Goal: Task Accomplishment & Management: Manage account settings

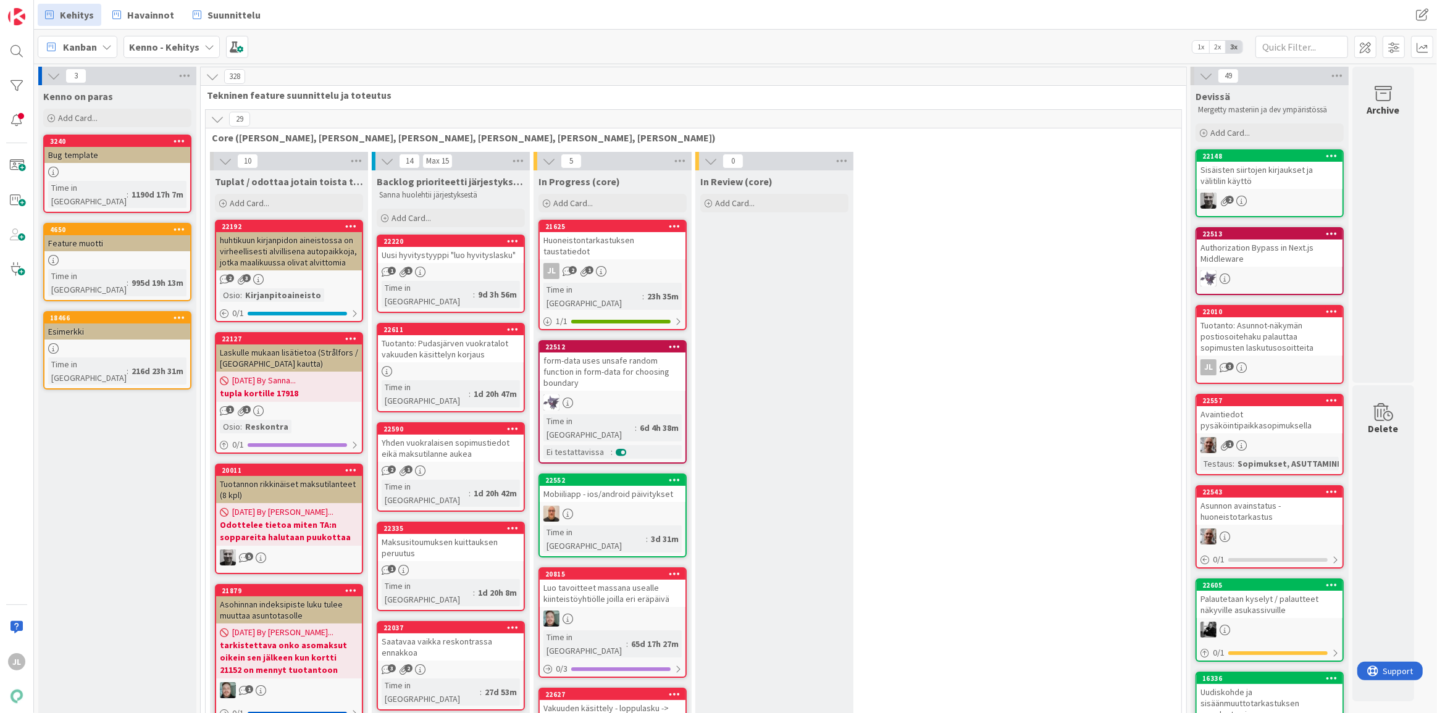
click at [453, 435] on div "Yhden vuokralaisen sopimustiedot eikä maksutilanne aukea" at bounding box center [451, 448] width 146 height 27
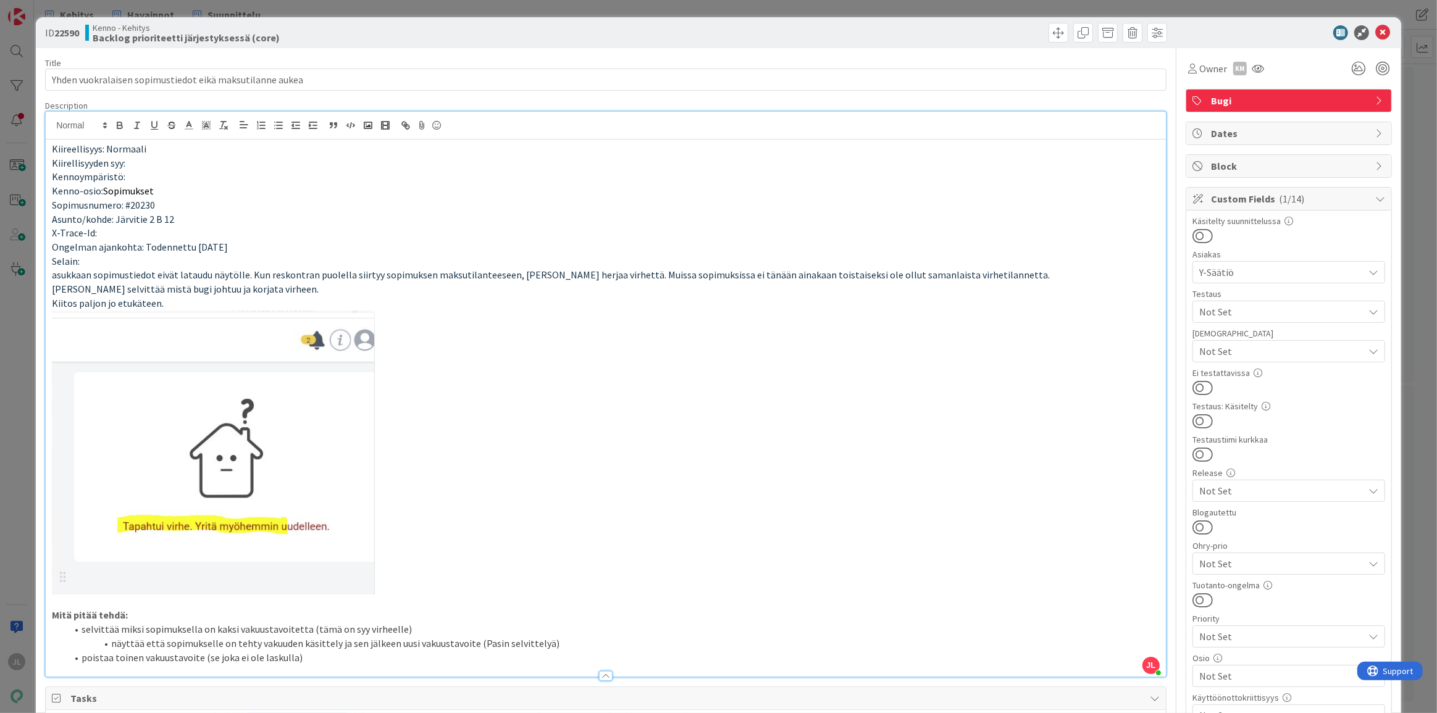
click at [432, 137] on div "JL Jyri Laine just joined Kiireellisyys: Normaali Kiirellisyyden syy: Kennoympä…" at bounding box center [606, 394] width 1121 height 565
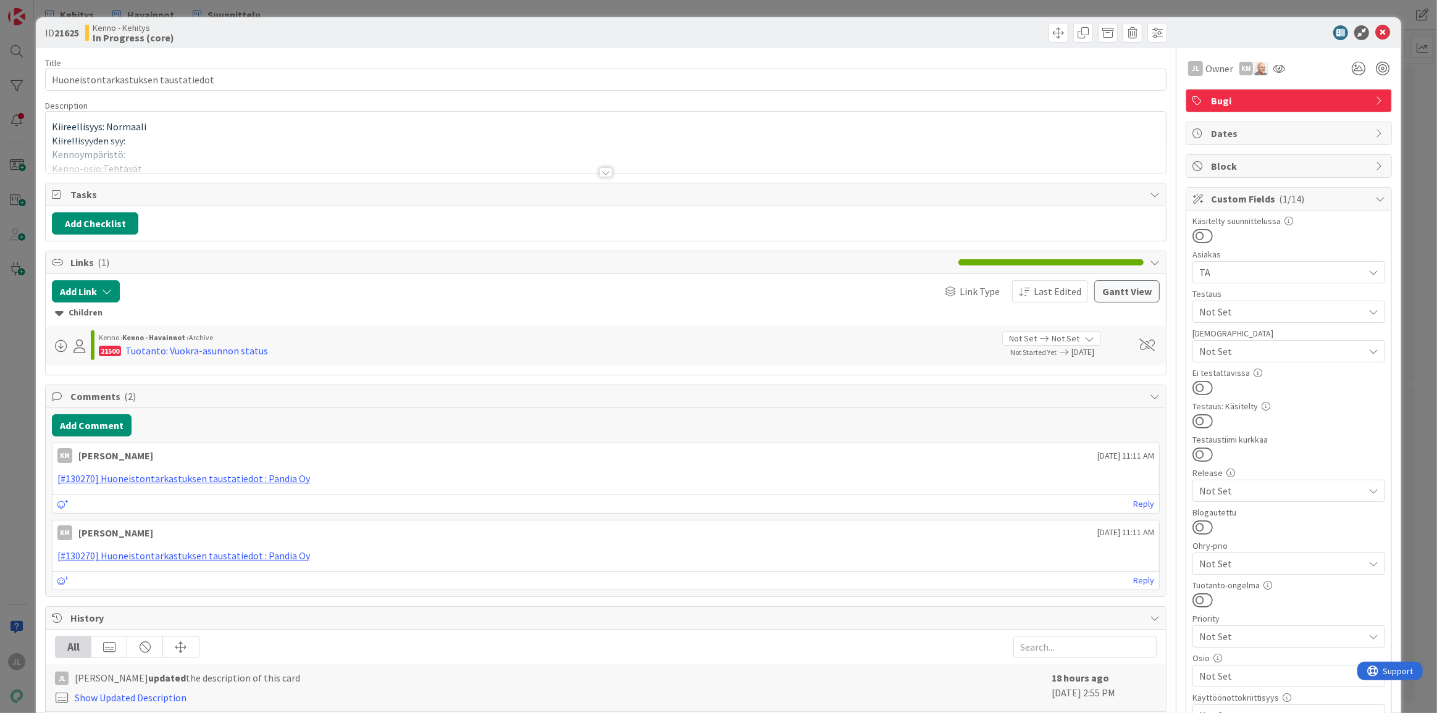
click at [813, 145] on div at bounding box center [606, 157] width 1121 height 32
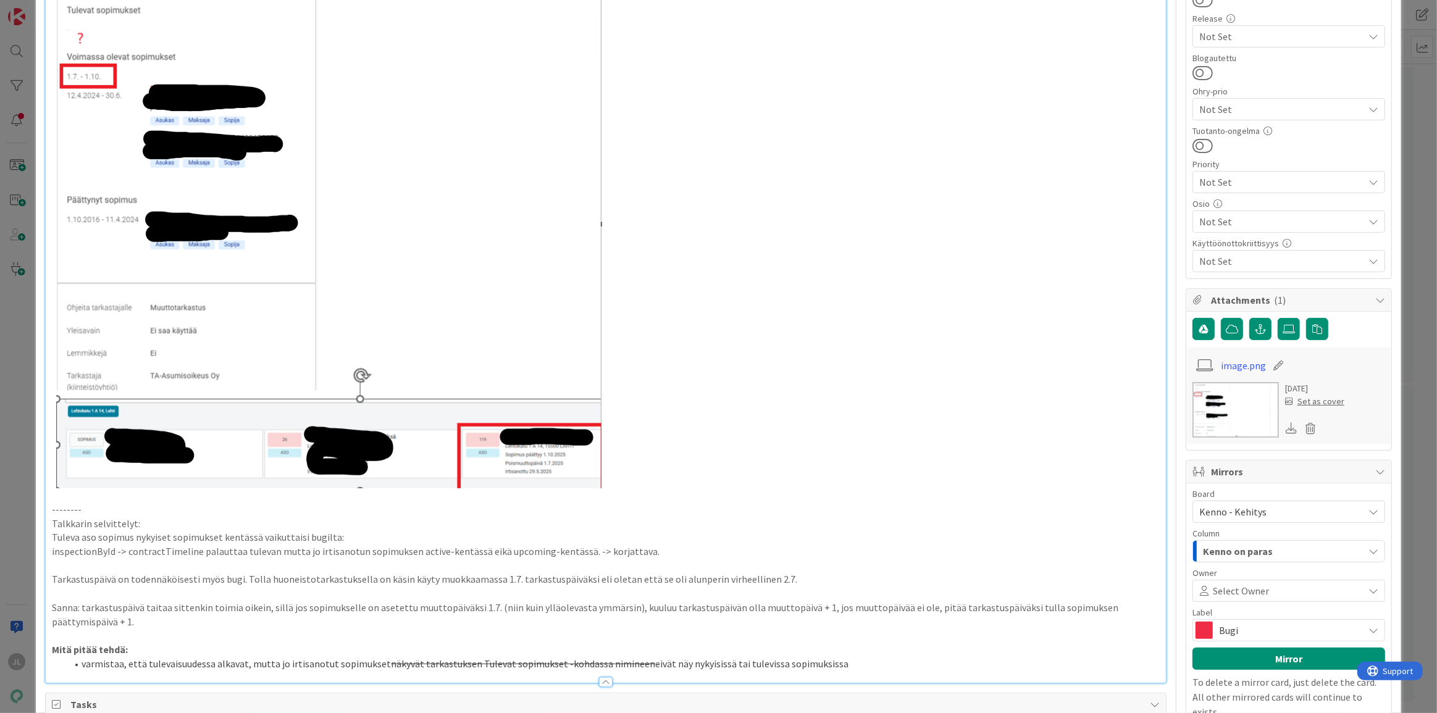
scroll to position [673, 0]
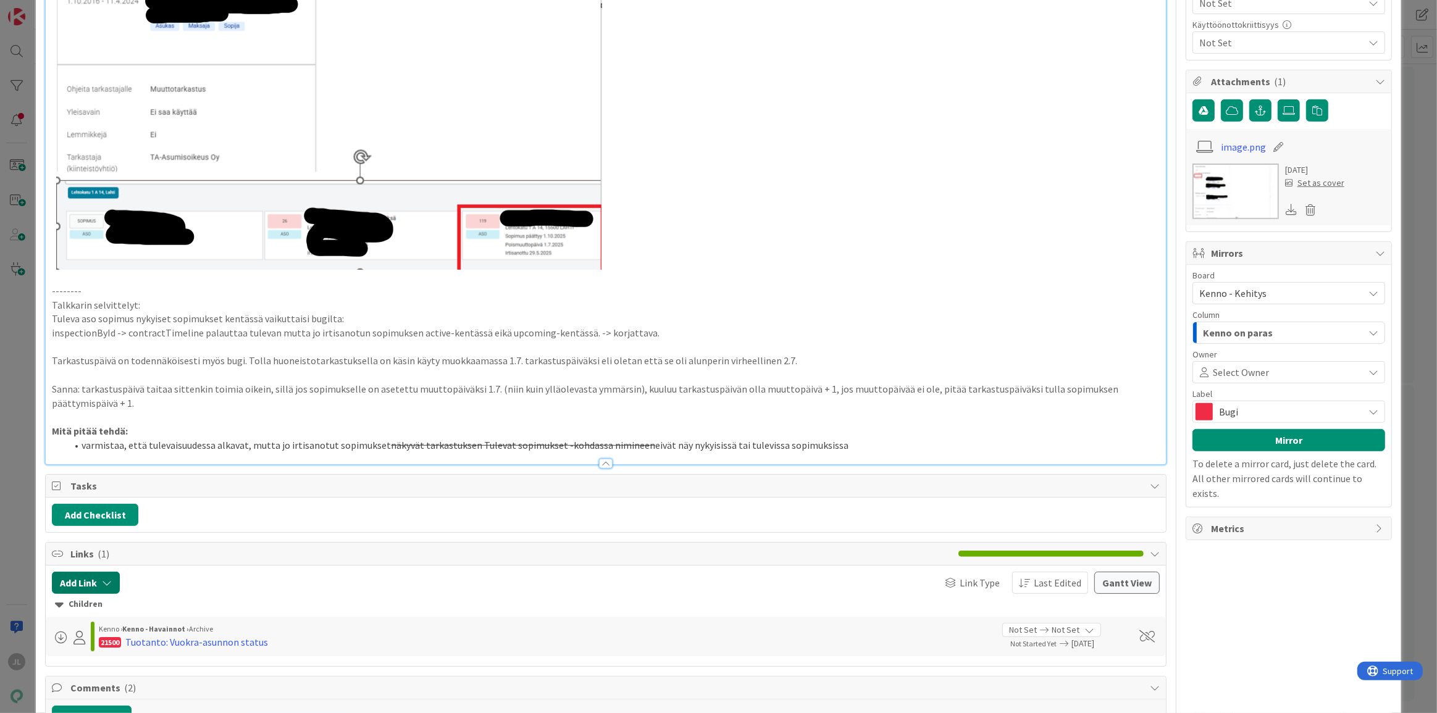
click at [99, 583] on button "Add Link" at bounding box center [86, 583] width 68 height 22
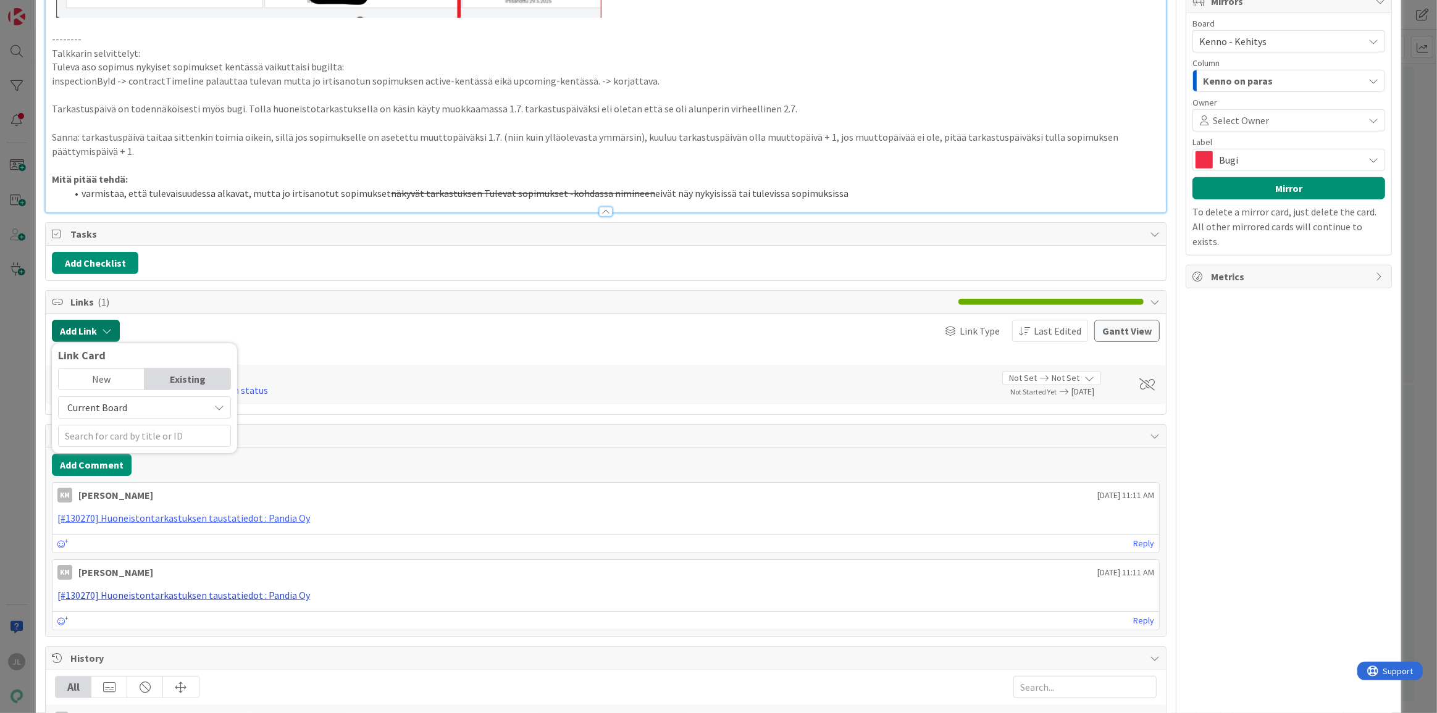
scroll to position [954, 0]
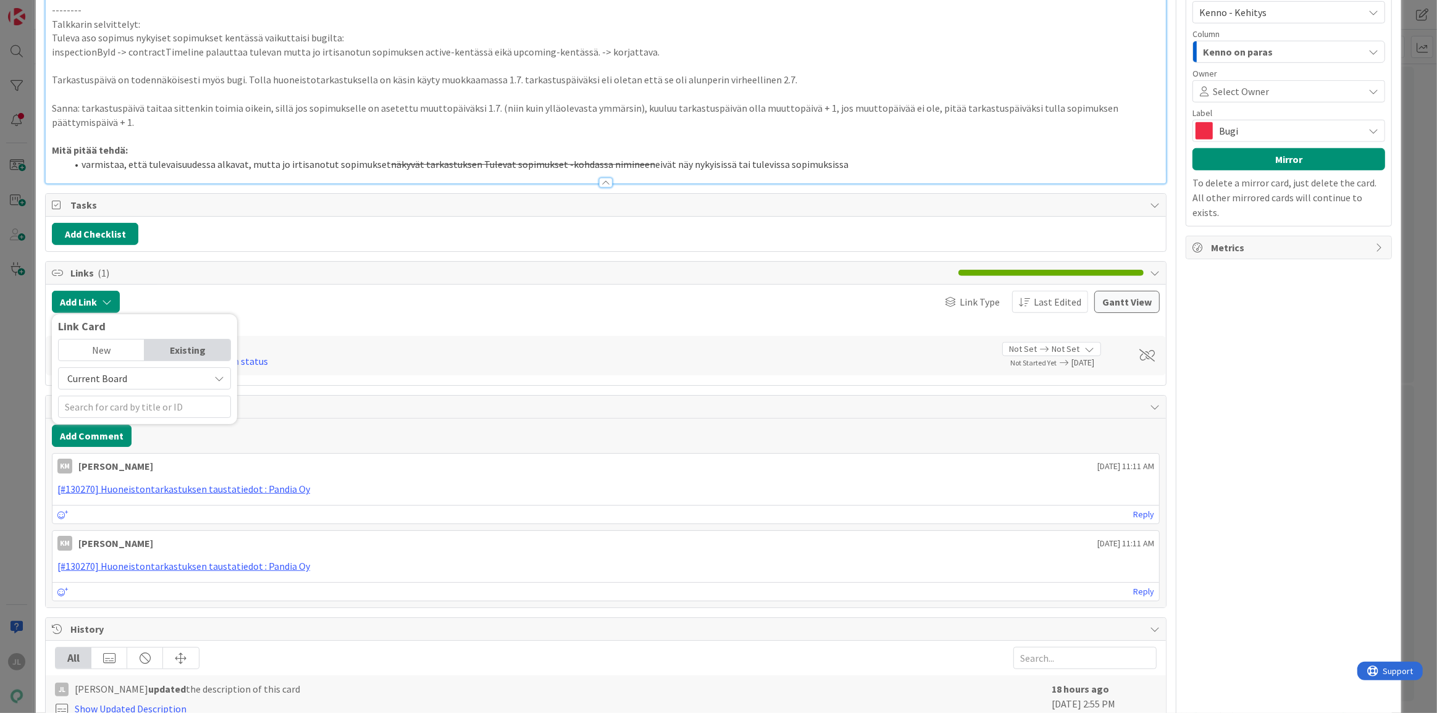
click at [119, 376] on span "Current Board" at bounding box center [97, 379] width 60 height 12
click at [116, 353] on div "New" at bounding box center [102, 350] width 86 height 21
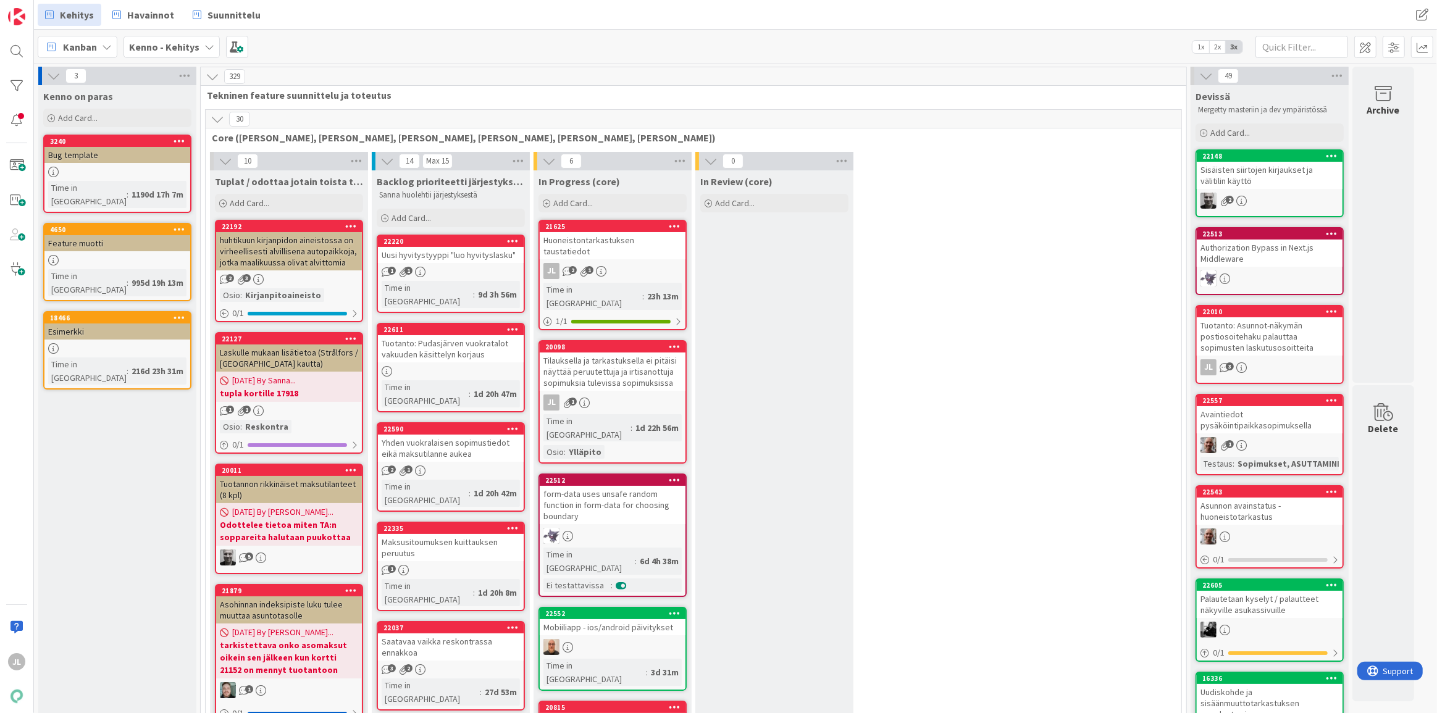
drag, startPoint x: 617, startPoint y: 174, endPoint x: 633, endPoint y: 165, distance: 18.5
drag, startPoint x: 549, startPoint y: 151, endPoint x: 570, endPoint y: 153, distance: 21.1
click at [632, 250] on link "21625 Huoneistontarkastuksen taustatiedot JL 2 1 Time in Column : 23h 13m 1 / 1" at bounding box center [613, 275] width 148 height 111
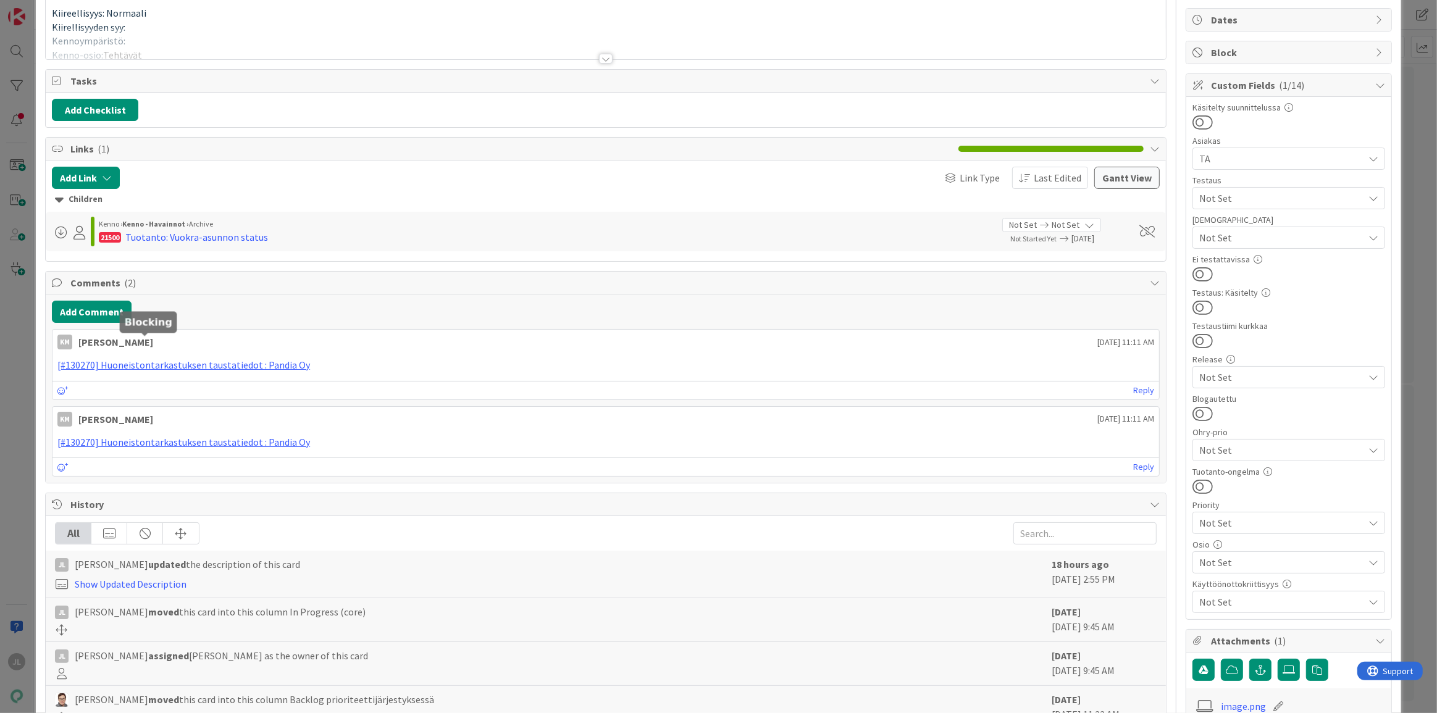
scroll to position [27, 0]
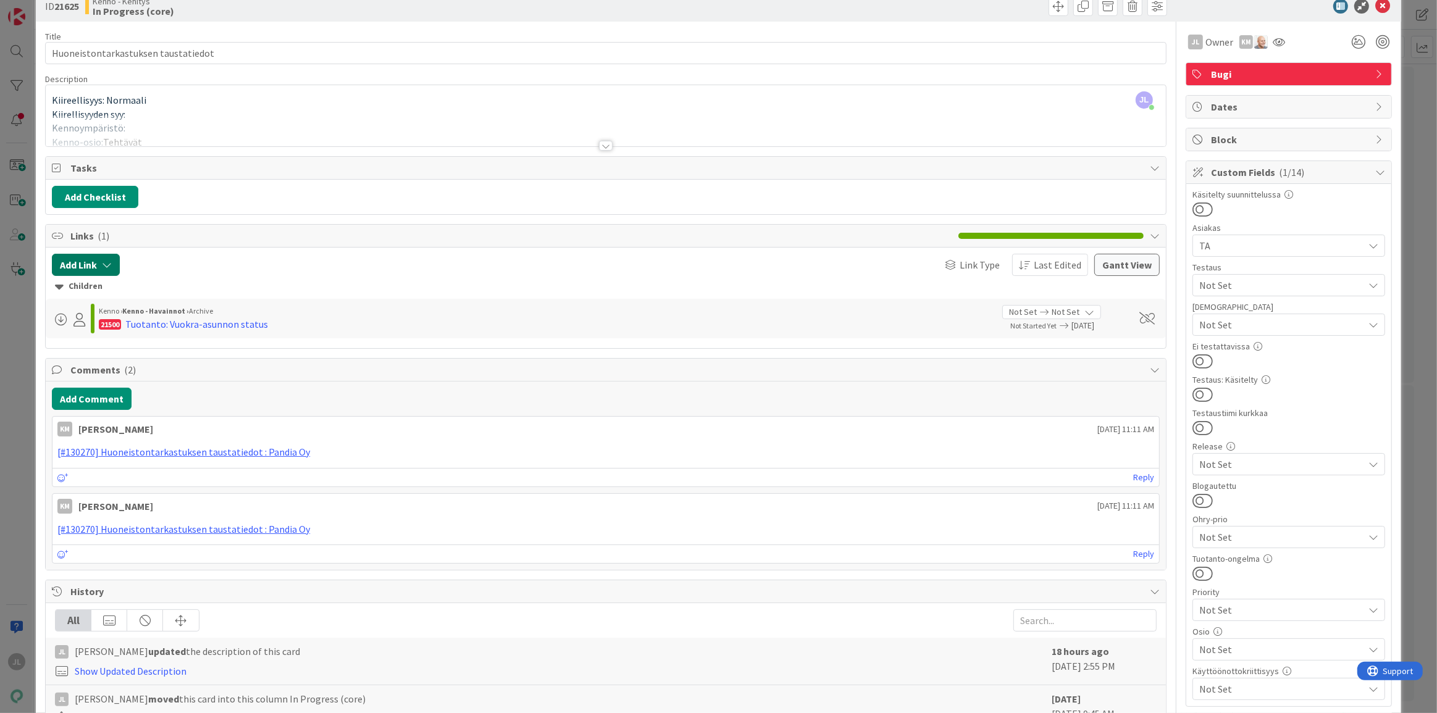
click at [91, 267] on button "Add Link" at bounding box center [86, 265] width 68 height 22
click at [105, 372] on input "text" at bounding box center [144, 370] width 173 height 22
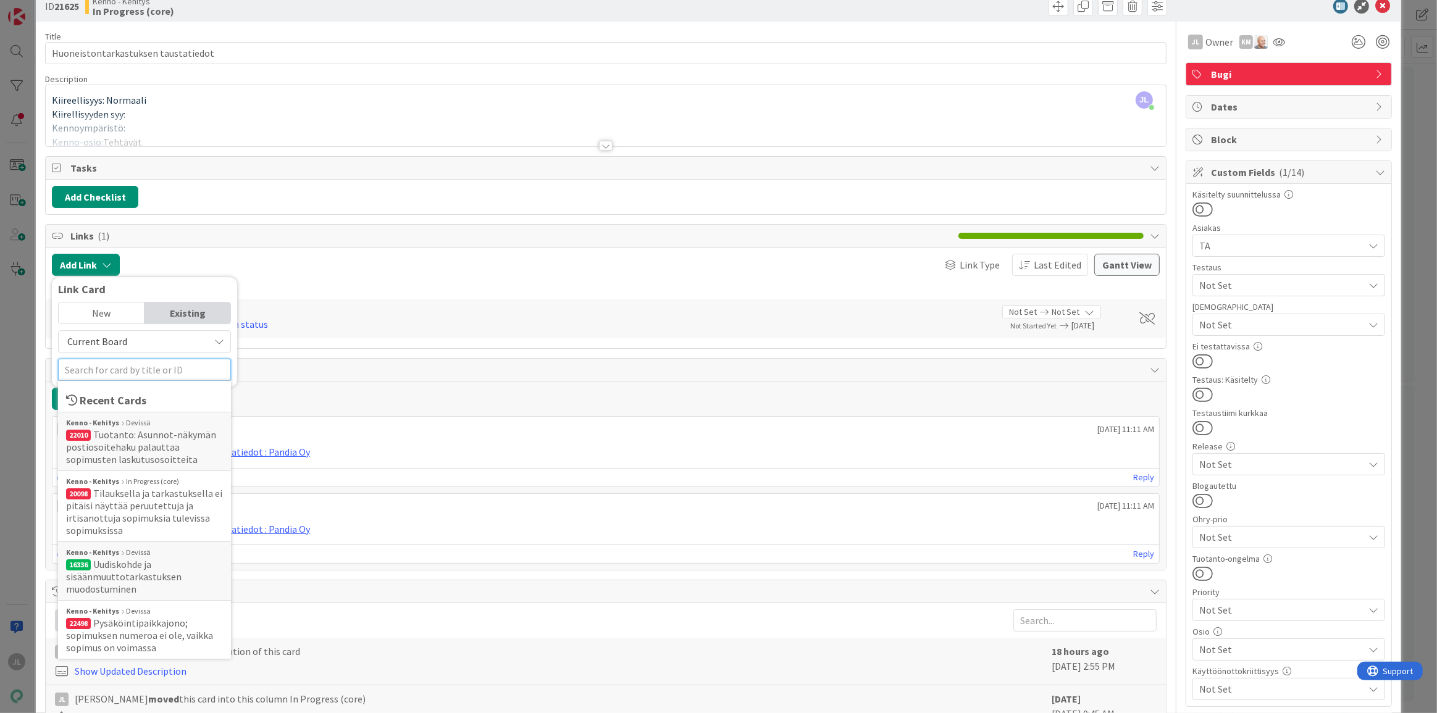
paste input "20098"
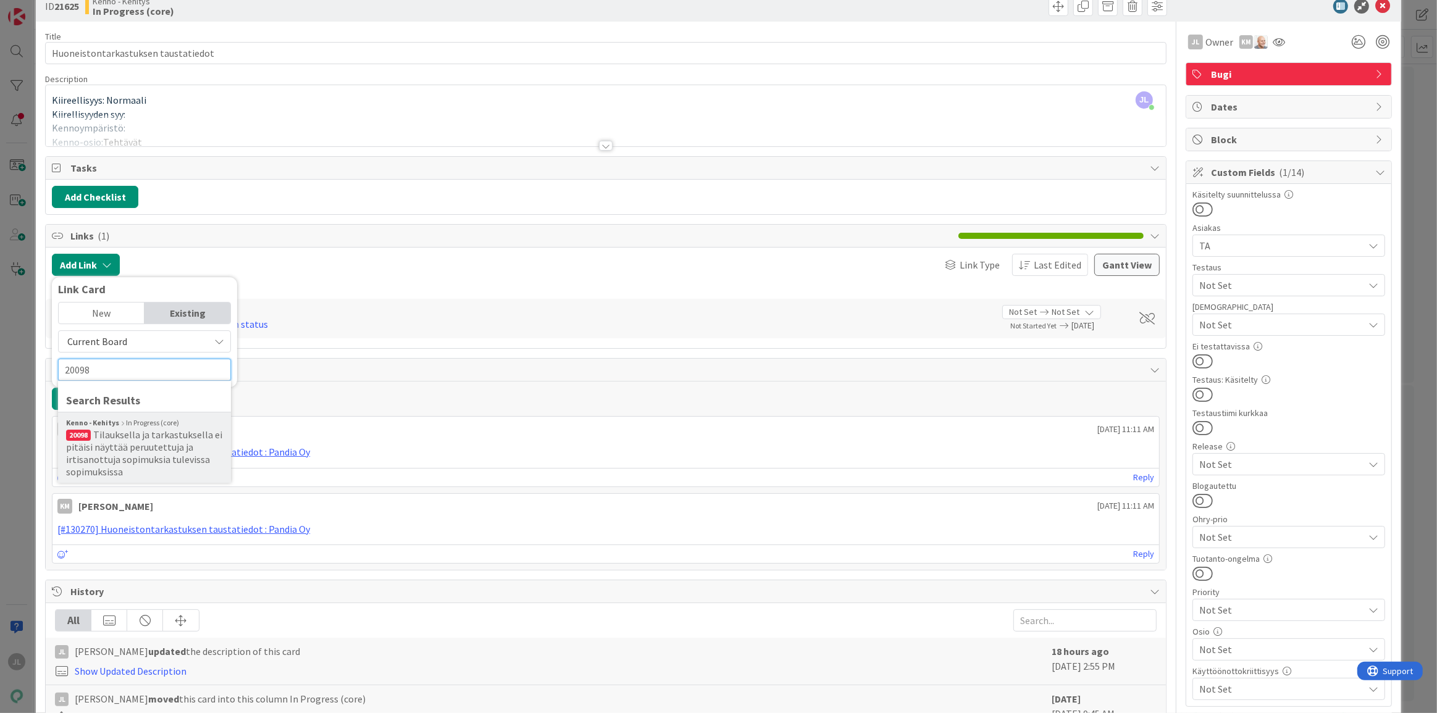
type input "20098"
click at [124, 437] on span "Tilauksella ja tarkastuksella ei pitäisi näyttää peruutettuja ja irtisanottuja …" at bounding box center [144, 453] width 156 height 49
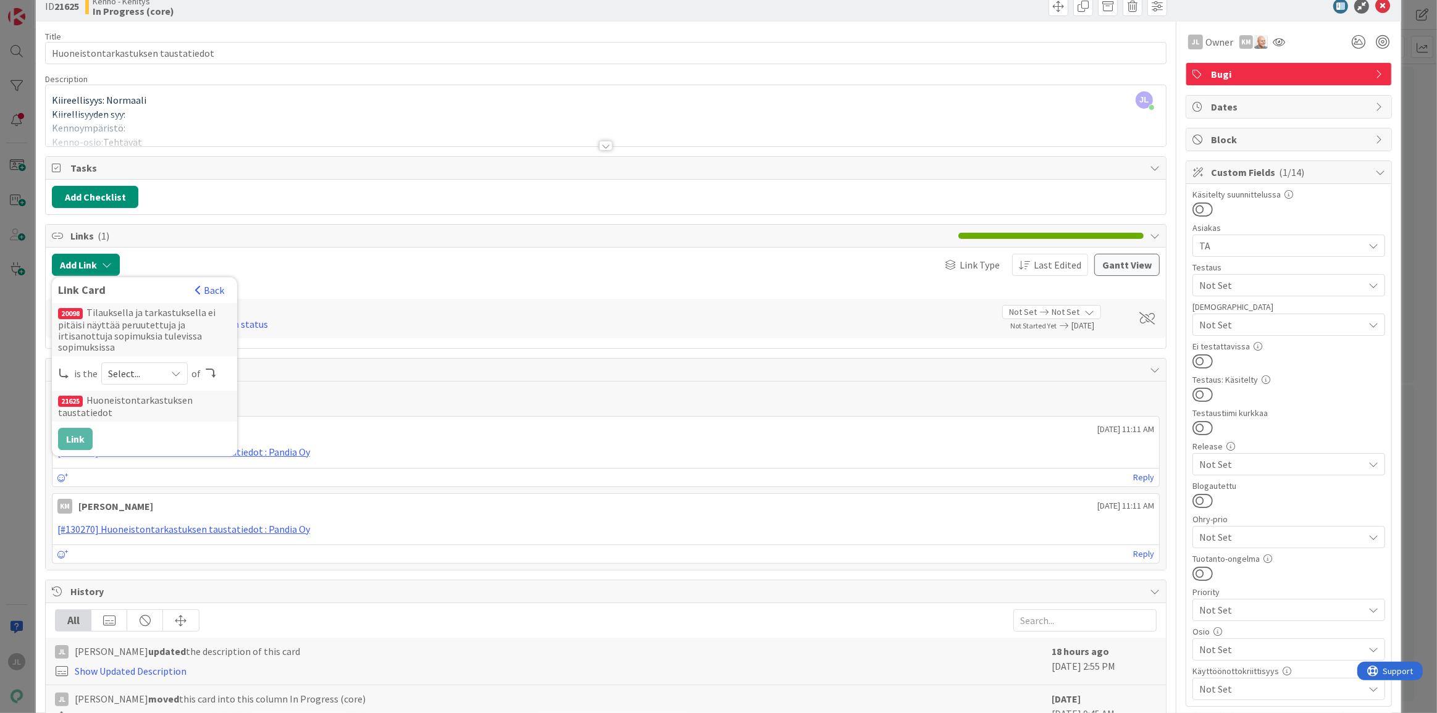
click at [151, 373] on span "Select..." at bounding box center [134, 373] width 52 height 17
click at [148, 395] on span "parent" at bounding box center [210, 402] width 140 height 19
click at [66, 439] on button "Link" at bounding box center [75, 439] width 35 height 22
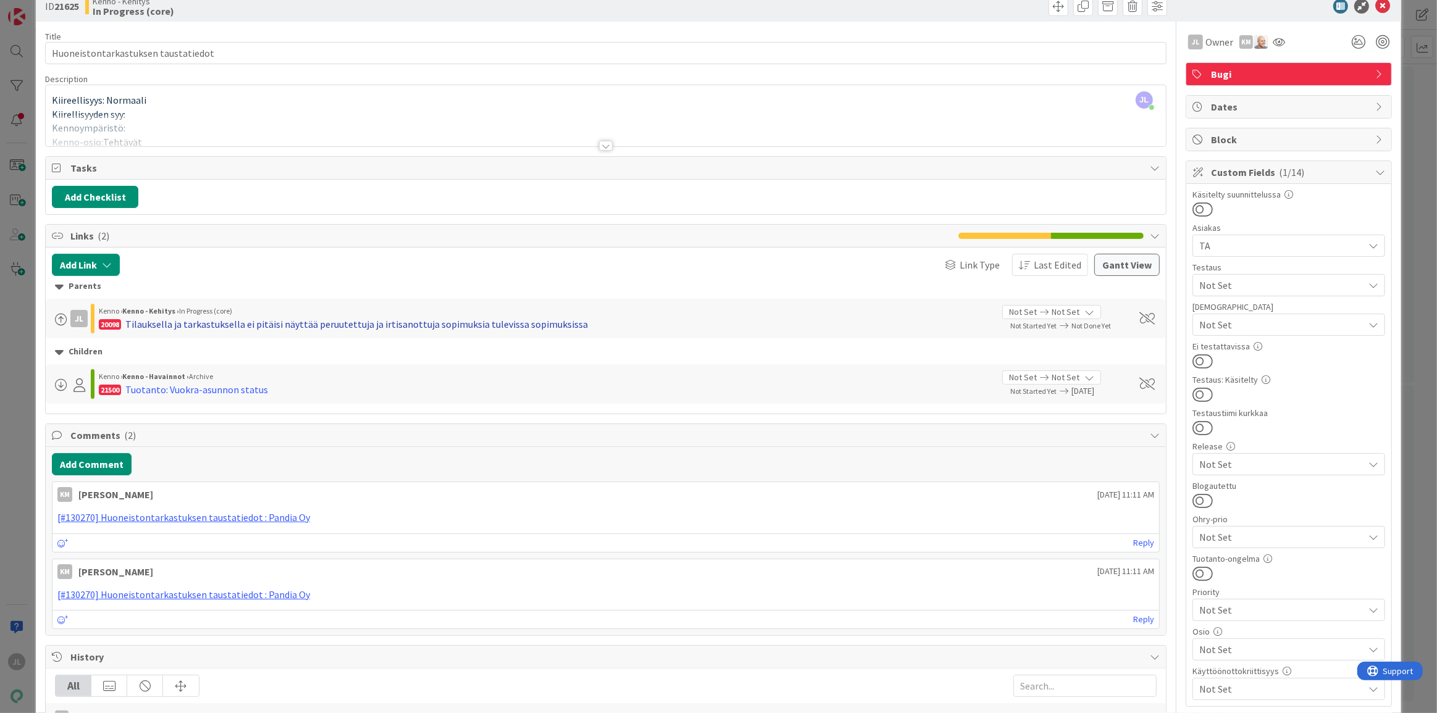
click at [191, 325] on div "Tilauksella ja tarkastuksella ei pitäisi näyttää peruutettuja ja irtisanottuja …" at bounding box center [356, 324] width 463 height 15
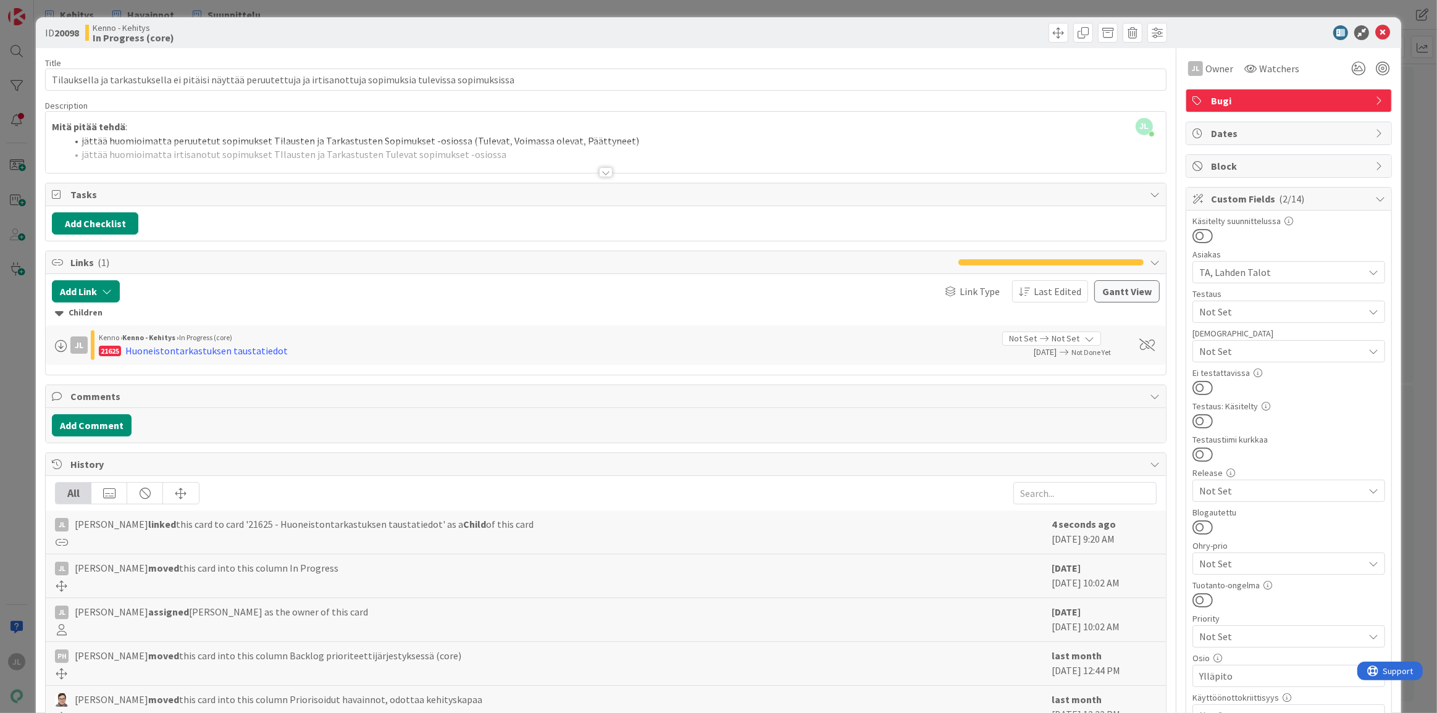
click at [635, 133] on div "[PERSON_NAME] [PERSON_NAME] just joined Mitä pitää tehdä : jättää huomioimatta …" at bounding box center [606, 142] width 1121 height 61
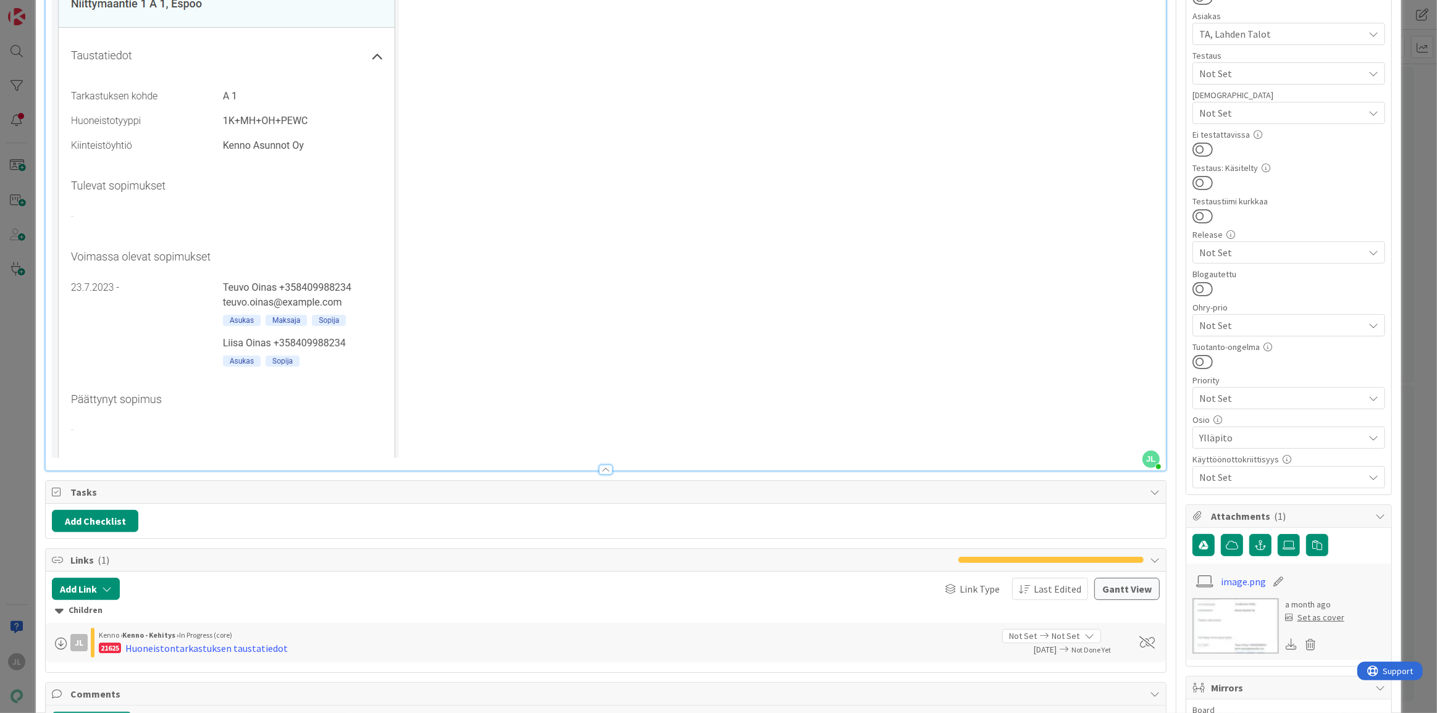
scroll to position [337, 0]
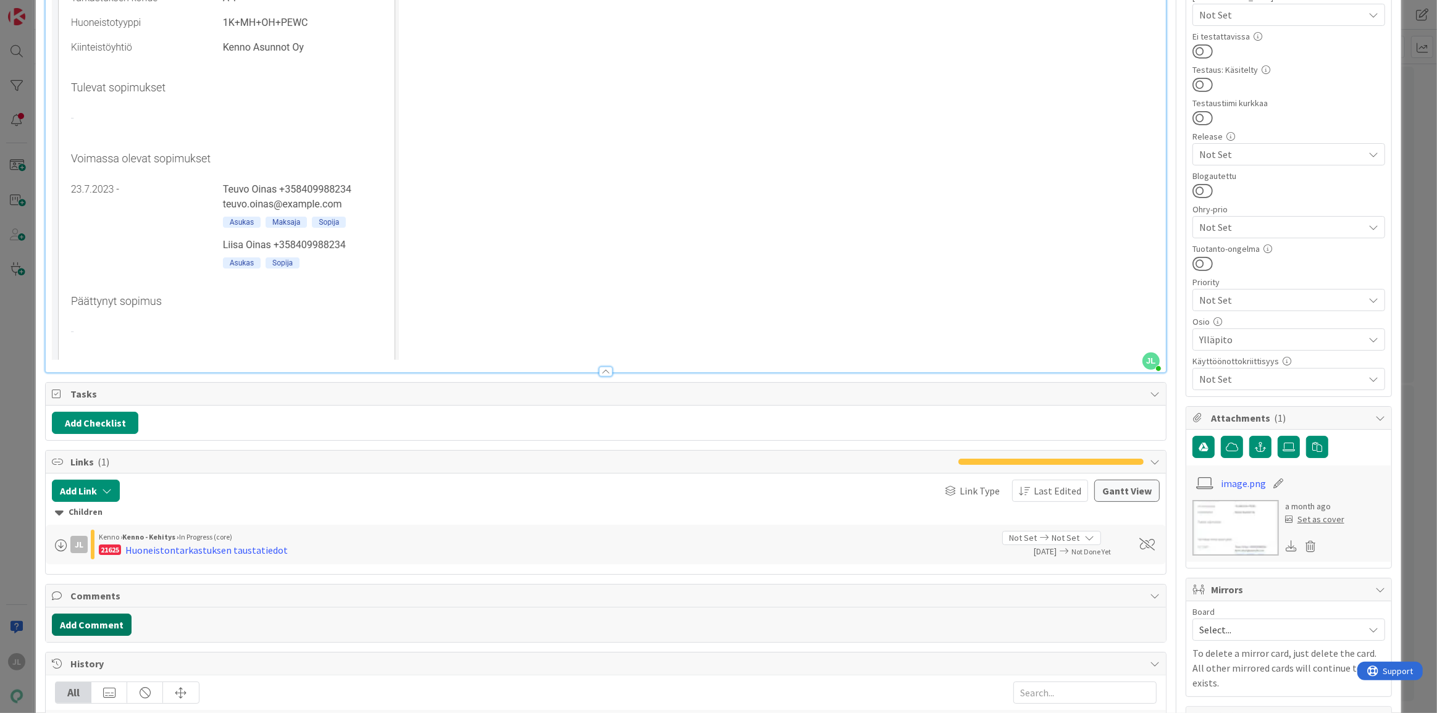
click at [106, 624] on button "Add Comment" at bounding box center [92, 625] width 80 height 22
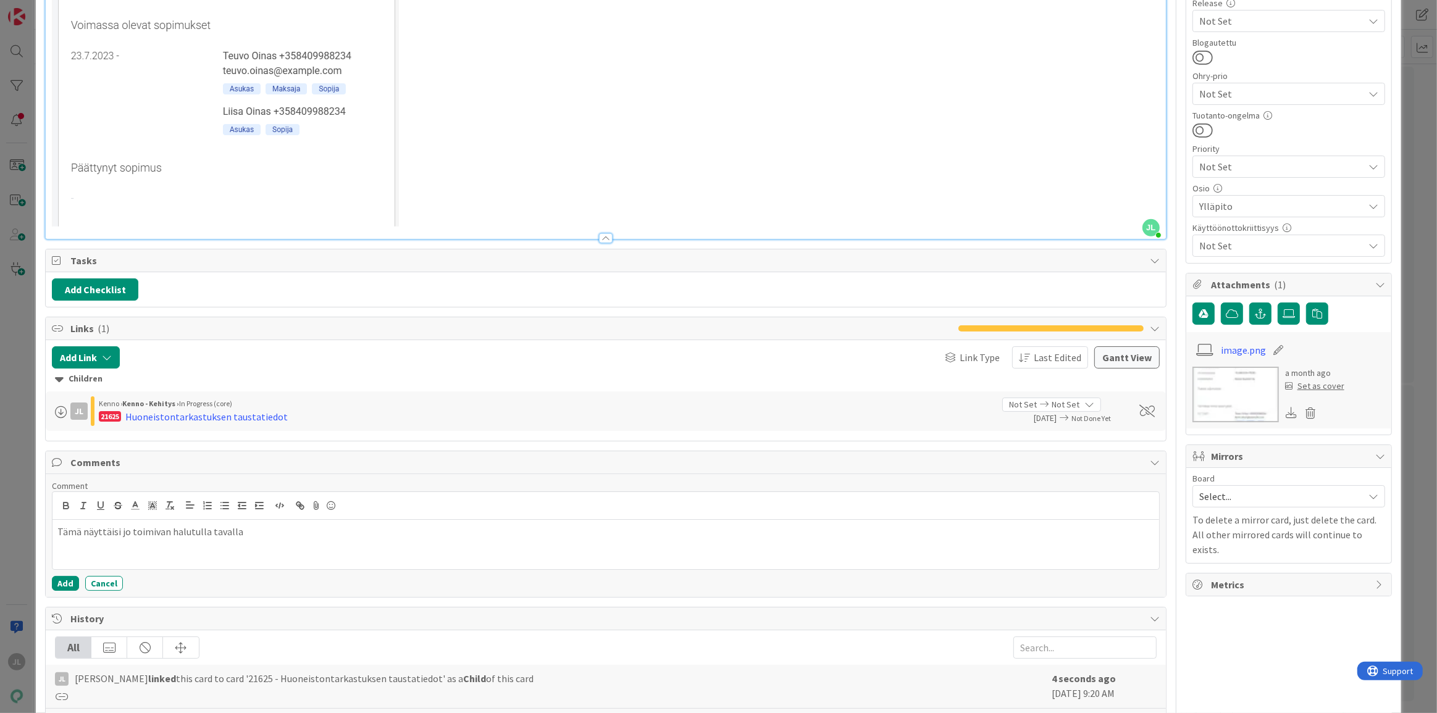
scroll to position [561, 0]
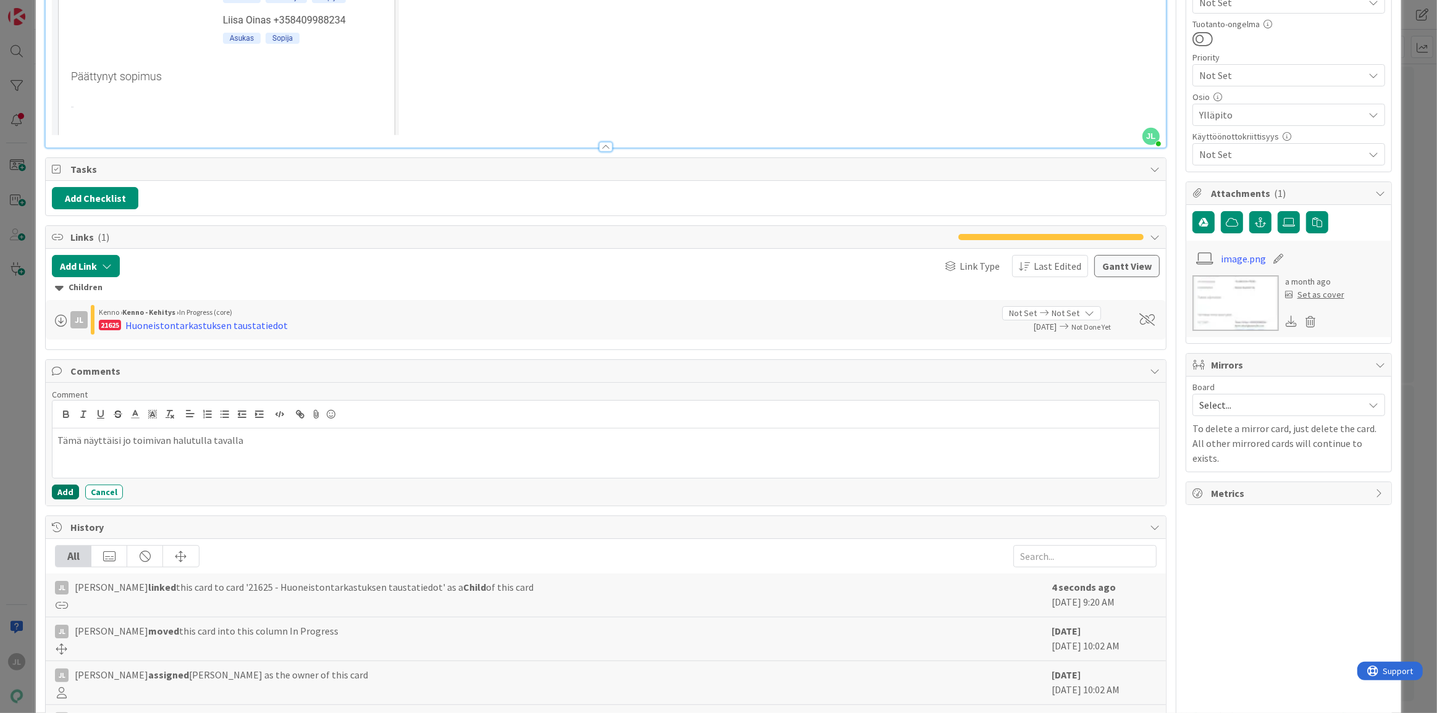
click at [66, 489] on button "Add" at bounding box center [65, 492] width 27 height 15
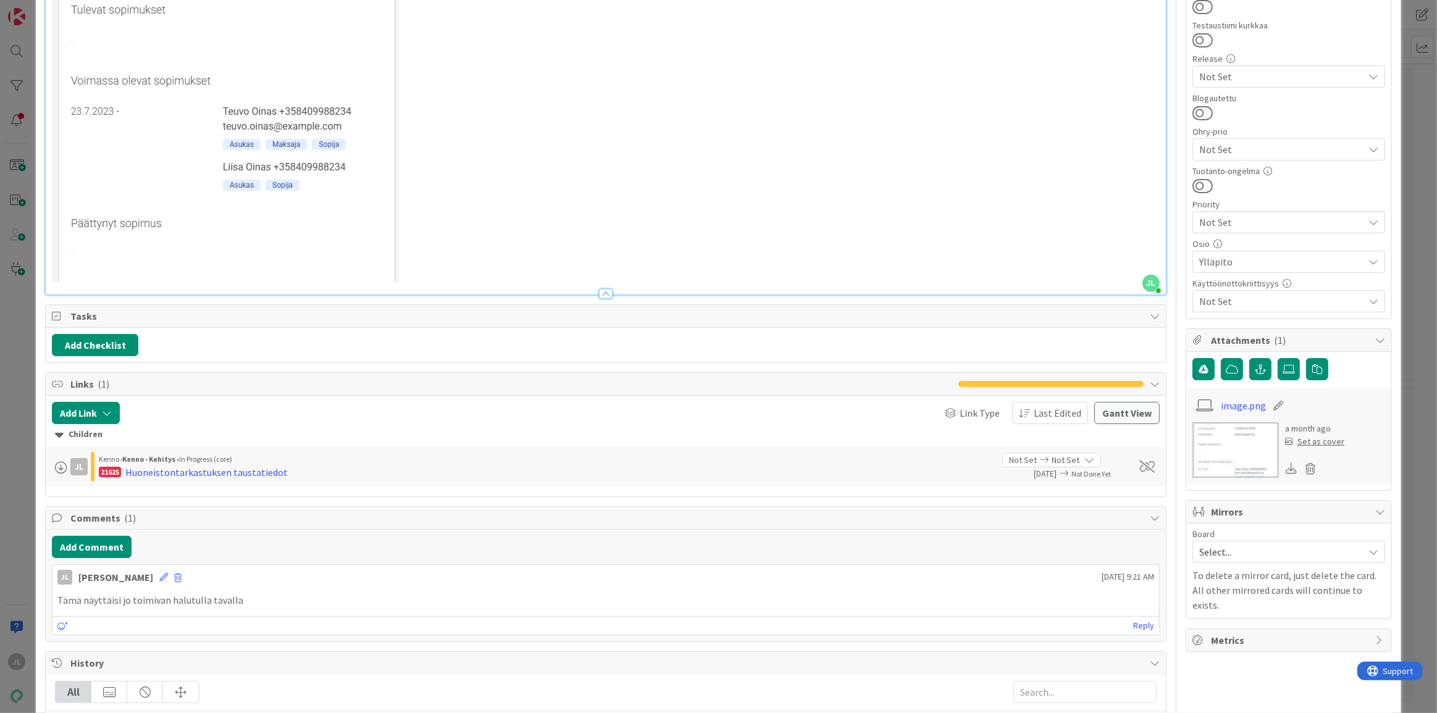
scroll to position [0, 0]
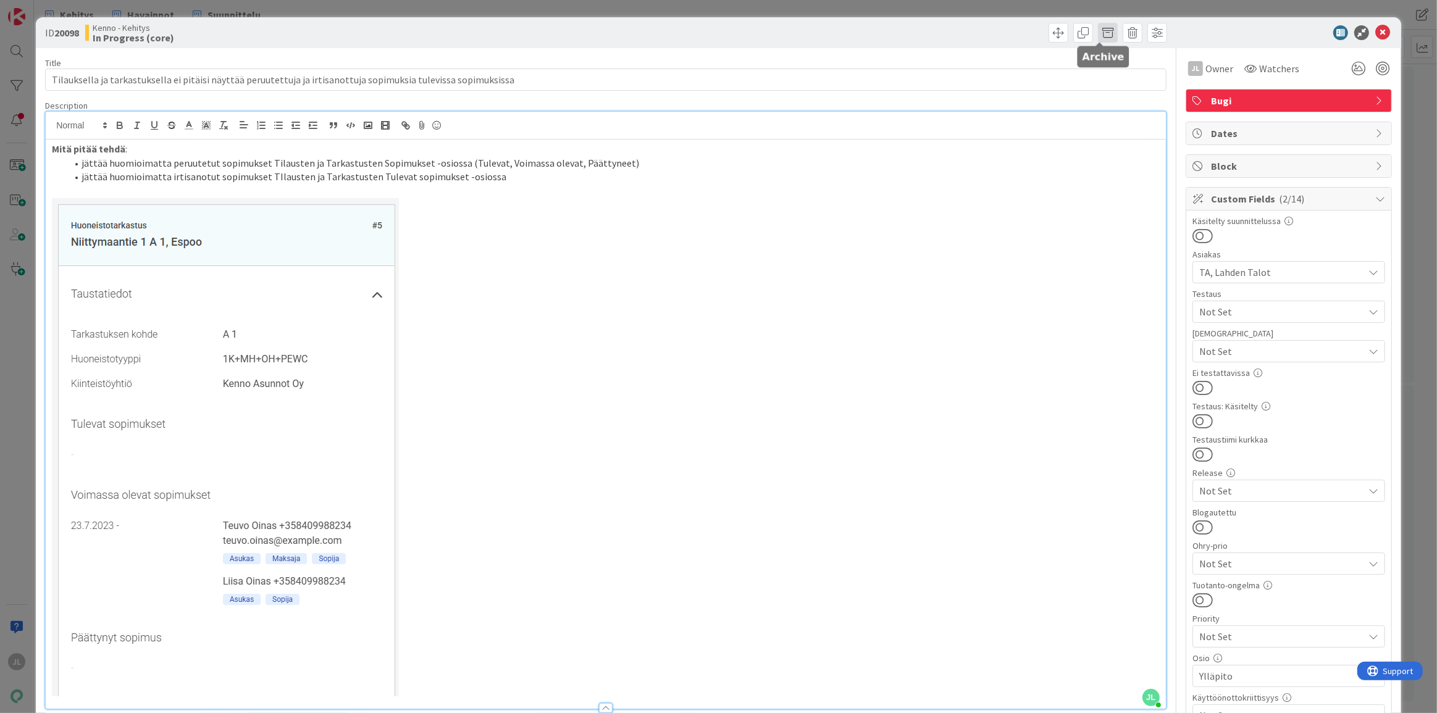
click at [1101, 31] on span at bounding box center [1108, 33] width 20 height 20
click at [1132, 85] on button "Archive" at bounding box center [1128, 91] width 49 height 22
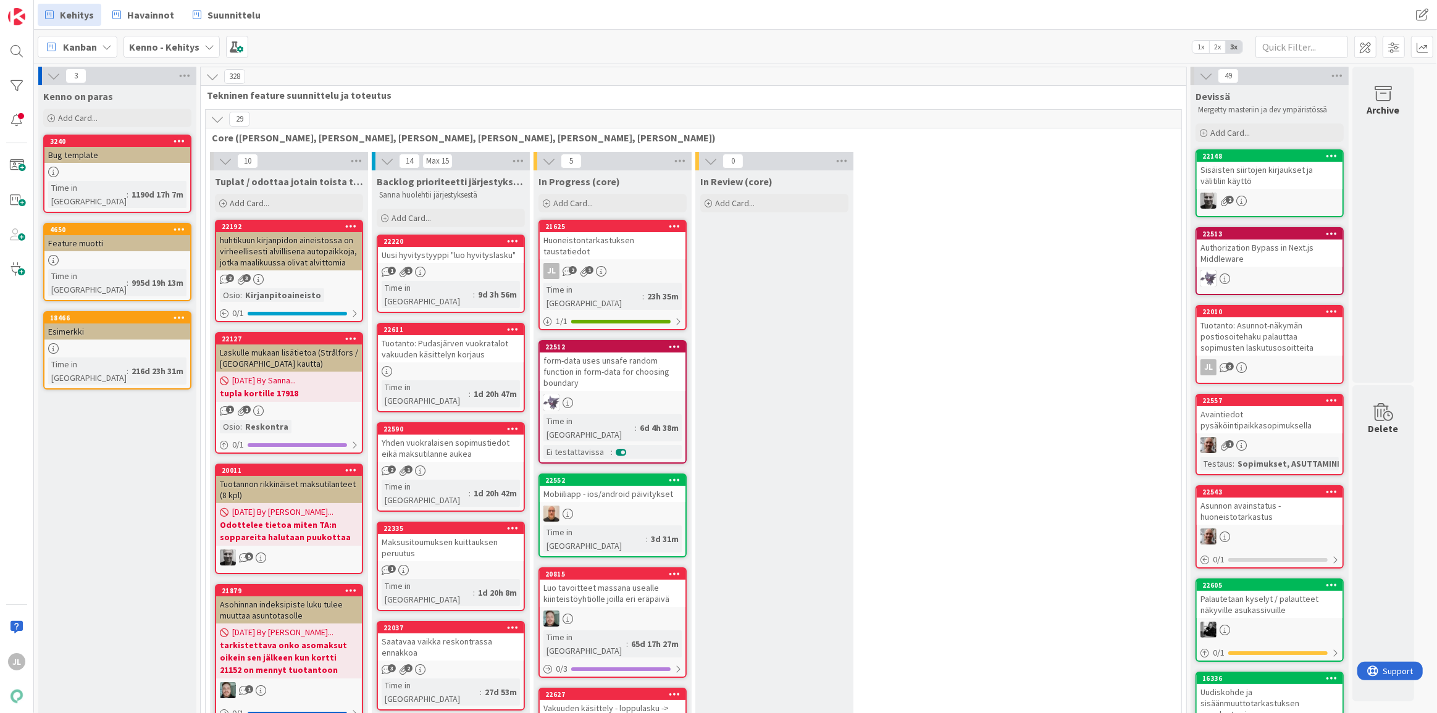
click at [621, 246] on div "Huoneistontarkastuksen taustatiedot" at bounding box center [613, 245] width 146 height 27
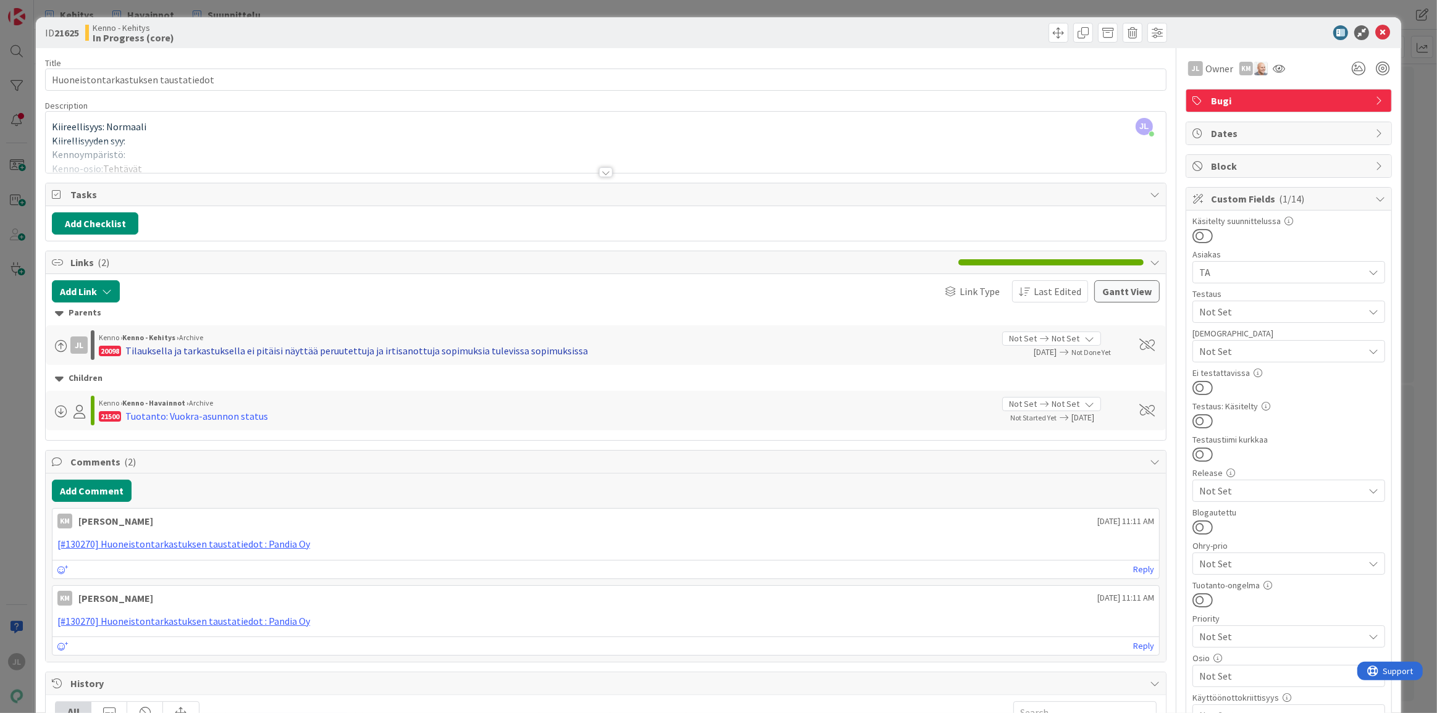
click at [500, 348] on div "Tilauksella ja tarkastuksella ei pitäisi näyttää peruutettuja ja irtisanottuja …" at bounding box center [356, 350] width 463 height 15
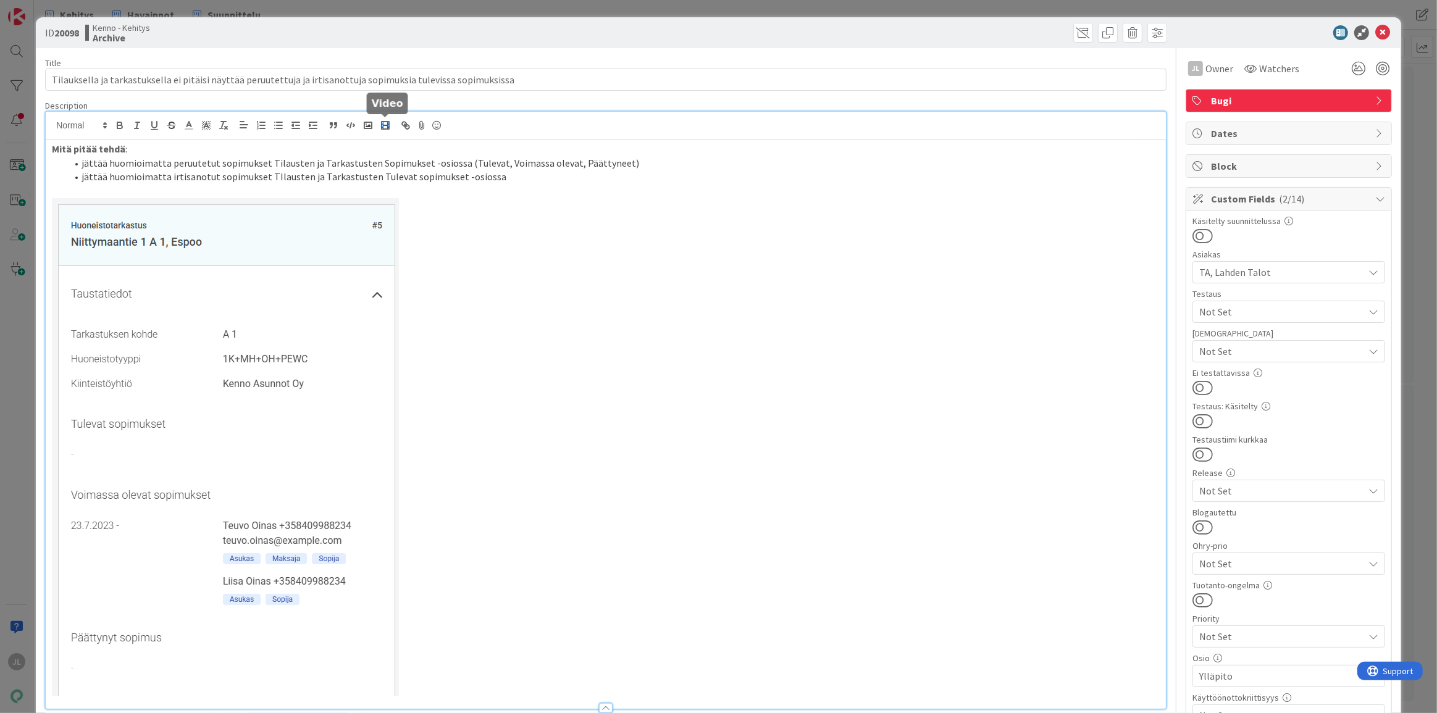
click at [377, 130] on div "Mitä pitää tehdä : jättää huomioimatta peruutetut sopimukset Tilausten ja Tarka…" at bounding box center [606, 410] width 1121 height 597
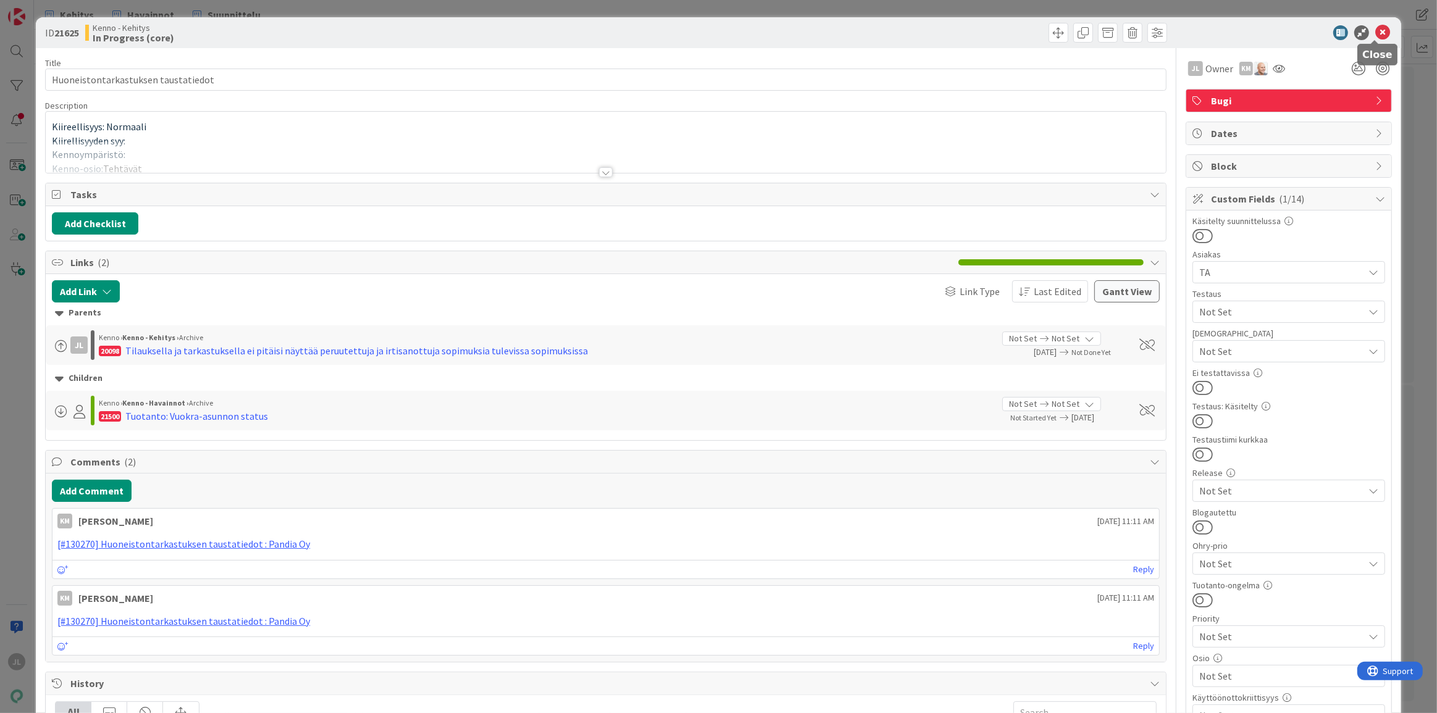
click at [1377, 34] on icon at bounding box center [1383, 32] width 15 height 15
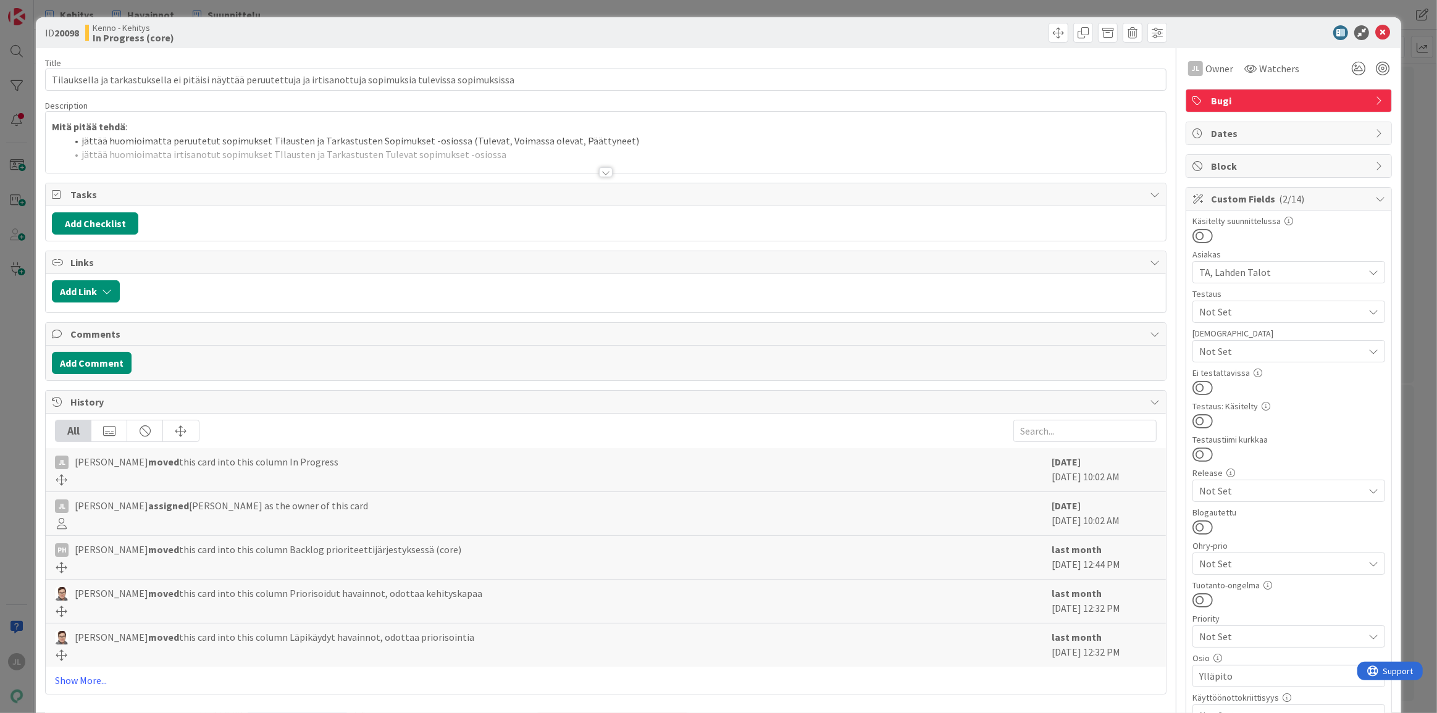
click at [818, 137] on li "jättää huomioimatta peruutetut sopimukset Tilausten ja Tarkastusten Sopimukset …" at bounding box center [613, 141] width 1093 height 14
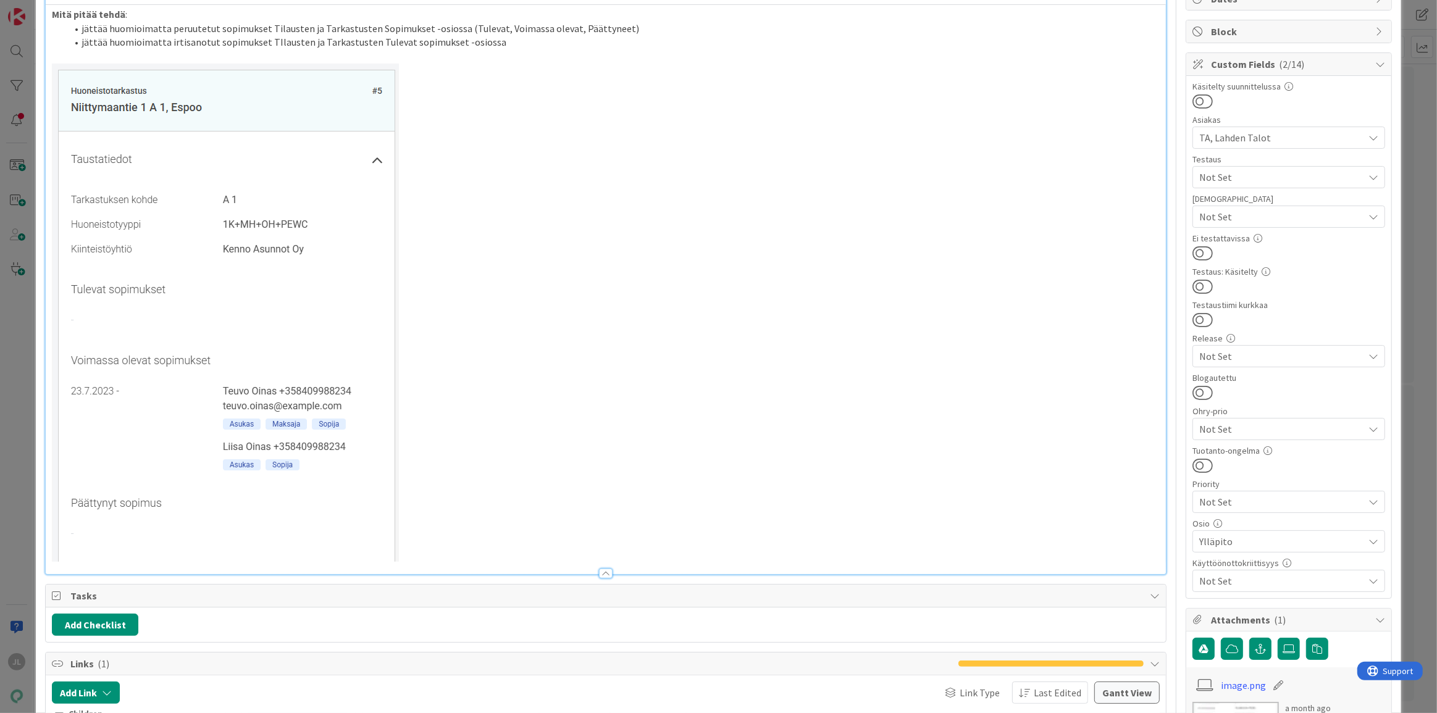
scroll to position [120, 0]
